Goal: Navigation & Orientation: Find specific page/section

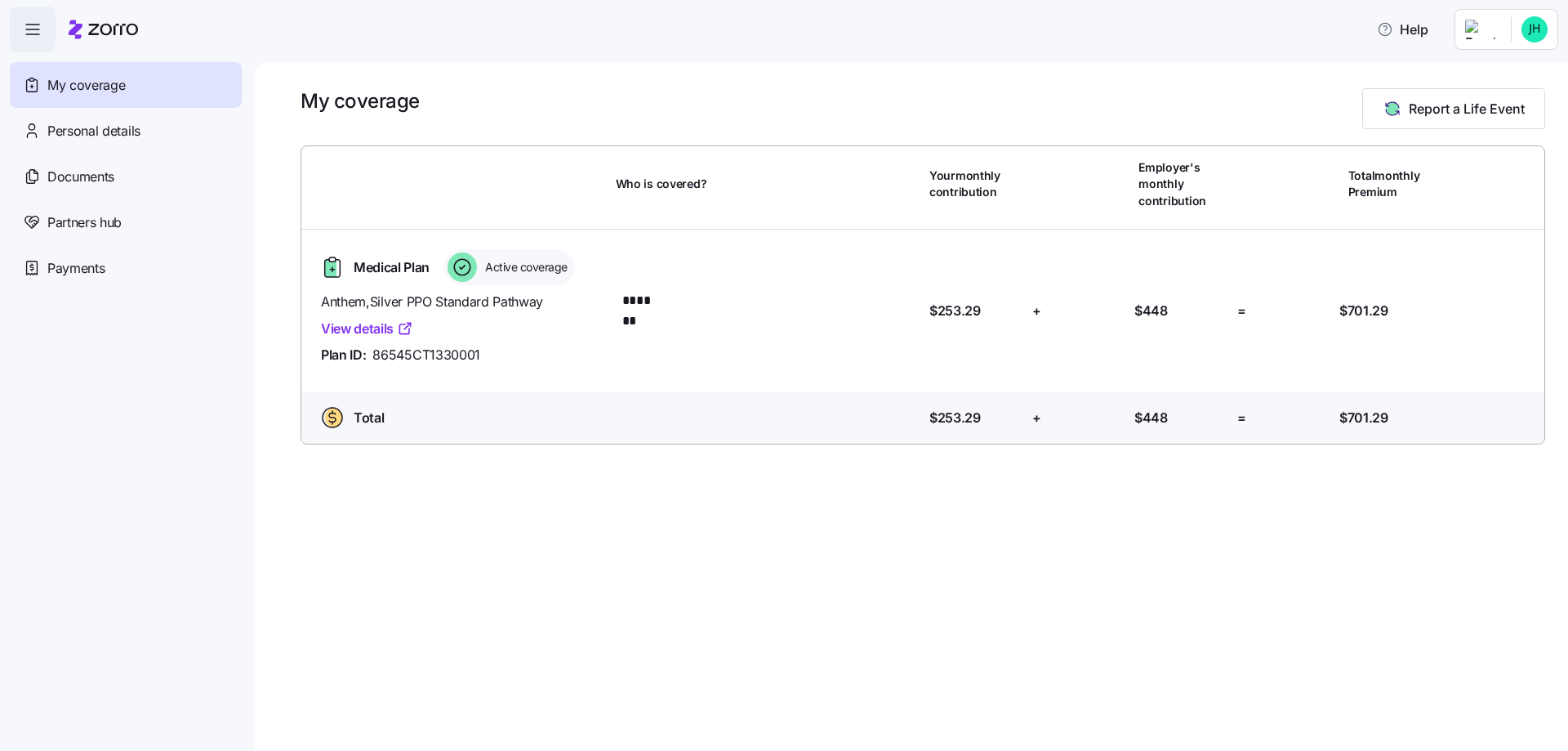
click at [1481, 34] on html "Help My coverage Personal details Documents Partners hub Payments My coverage R…" at bounding box center [784, 370] width 1568 height 741
click at [1470, 73] on div "Admin view" at bounding box center [1479, 73] width 85 height 18
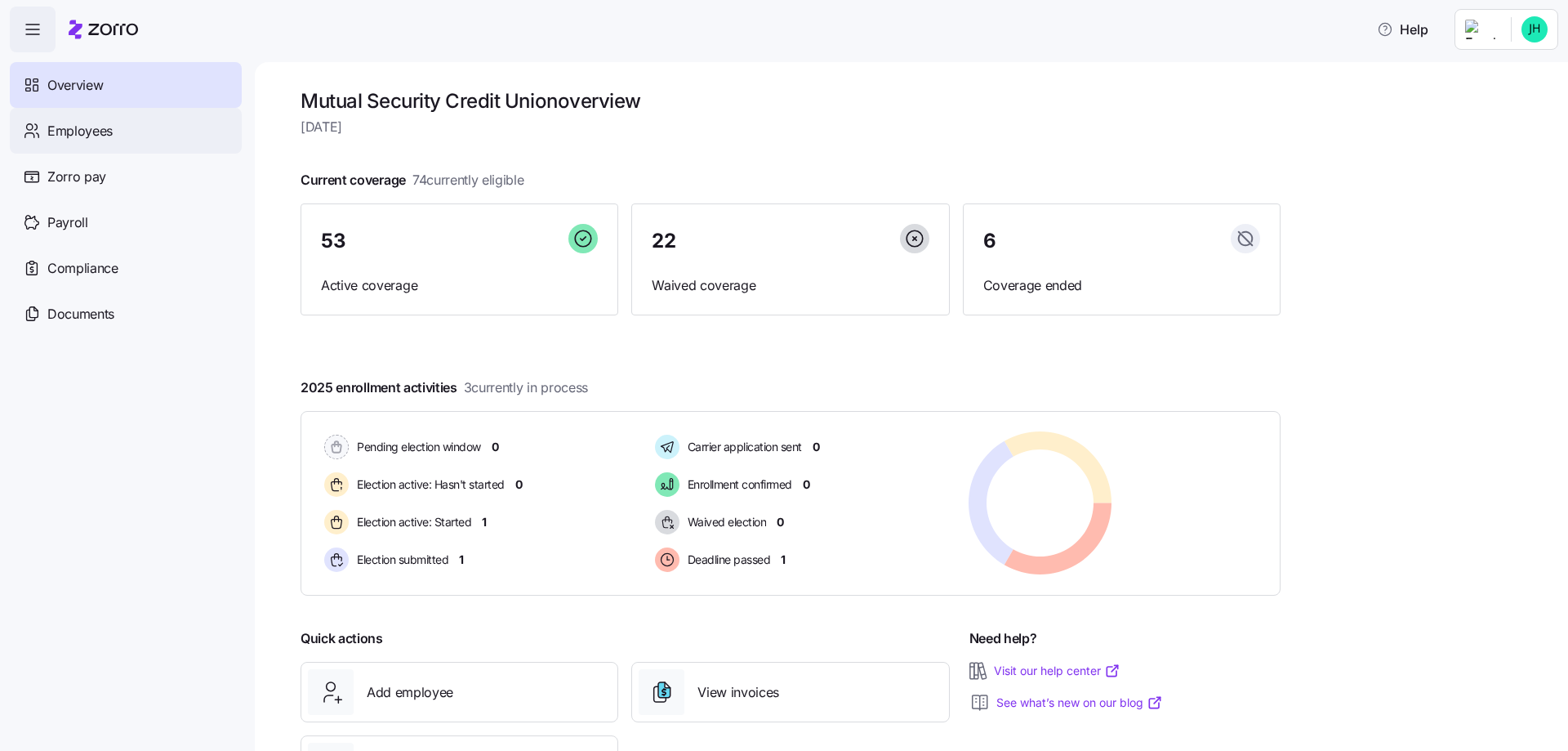
click at [88, 124] on span "Employees" at bounding box center [80, 131] width 65 height 20
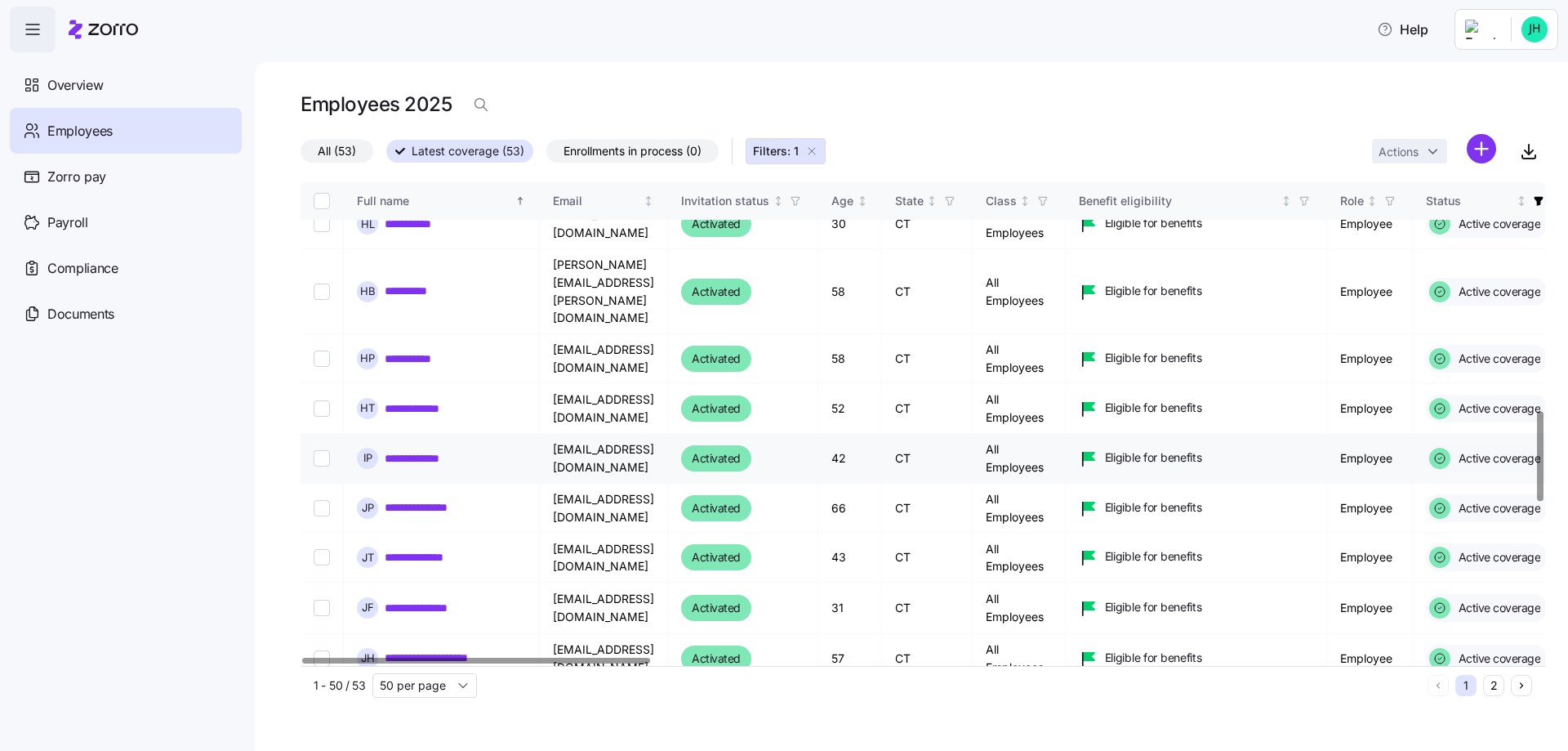
scroll to position [1226, 0]
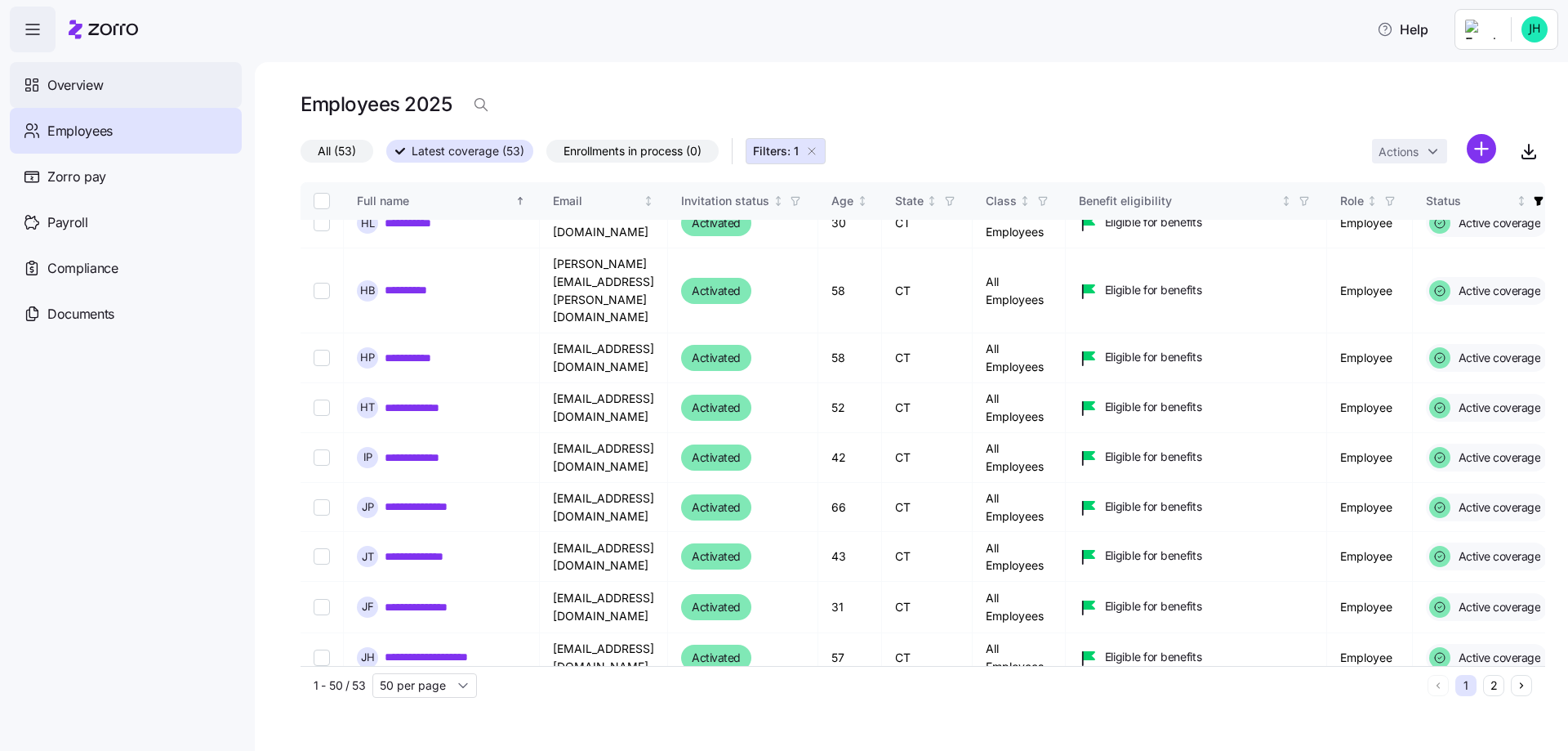
click at [169, 88] on div "Overview" at bounding box center [126, 85] width 232 height 46
